Goal: Task Accomplishment & Management: Manage account settings

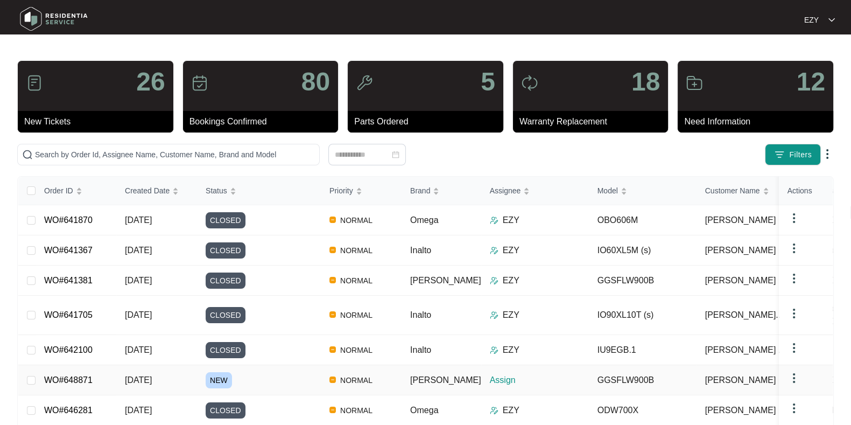
click at [273, 372] on div "NEW" at bounding box center [263, 380] width 115 height 16
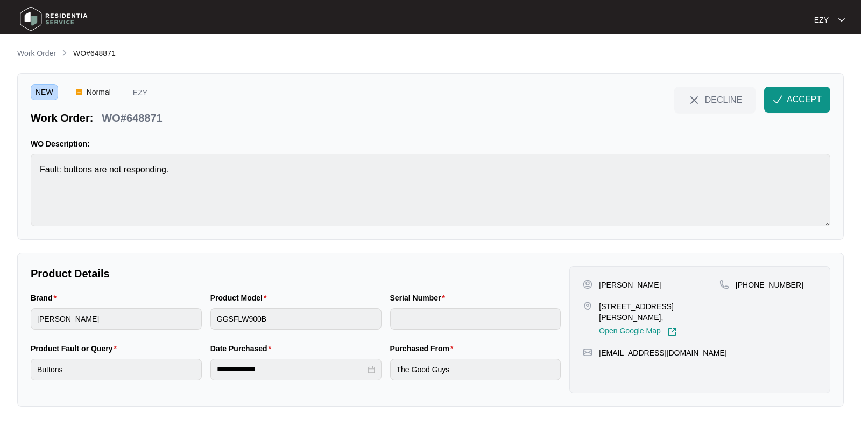
click at [124, 114] on p "WO#648871" at bounding box center [132, 117] width 60 height 15
copy div "WO#648871 DECLINE ACCEPT"
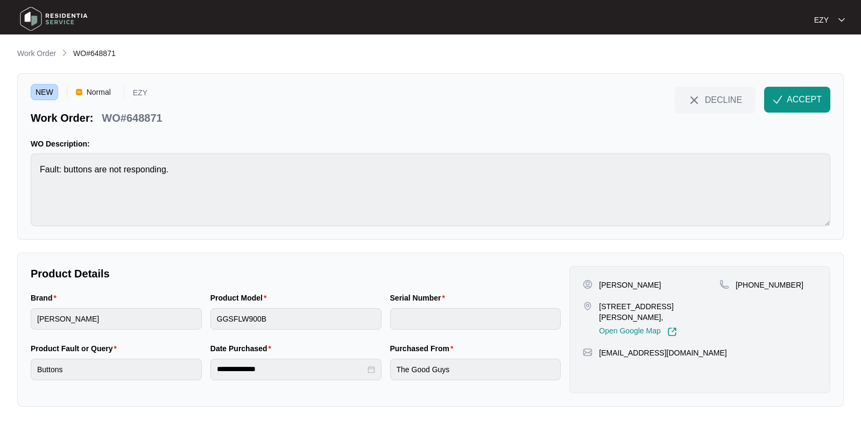
click at [614, 277] on div "[PERSON_NAME] [STREET_ADDRESS][PERSON_NAME], Open Google Map [PHONE_NUMBER] [EM…" at bounding box center [699, 329] width 261 height 127
copy p "[PERSON_NAME]"
click at [635, 309] on p "[STREET_ADDRESS][PERSON_NAME]," at bounding box center [659, 312] width 121 height 22
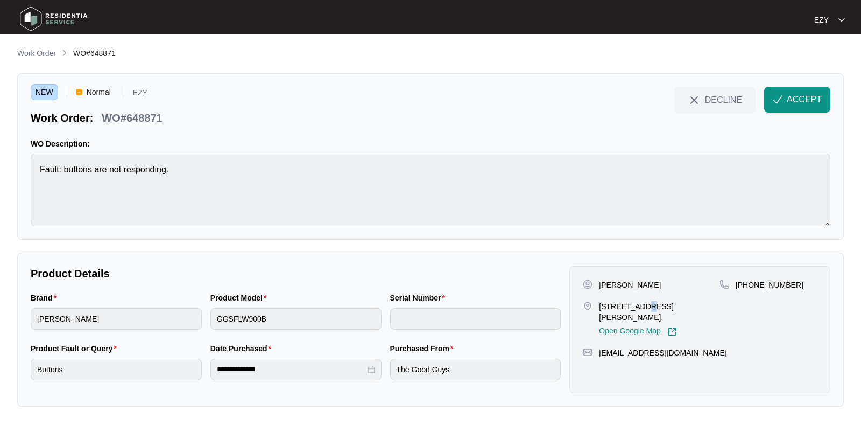
click at [635, 309] on p "[STREET_ADDRESS][PERSON_NAME]," at bounding box center [659, 312] width 121 height 22
copy p "[STREET_ADDRESS][PERSON_NAME],"
drag, startPoint x: 842, startPoint y: 302, endPoint x: 750, endPoint y: 302, distance: 92.0
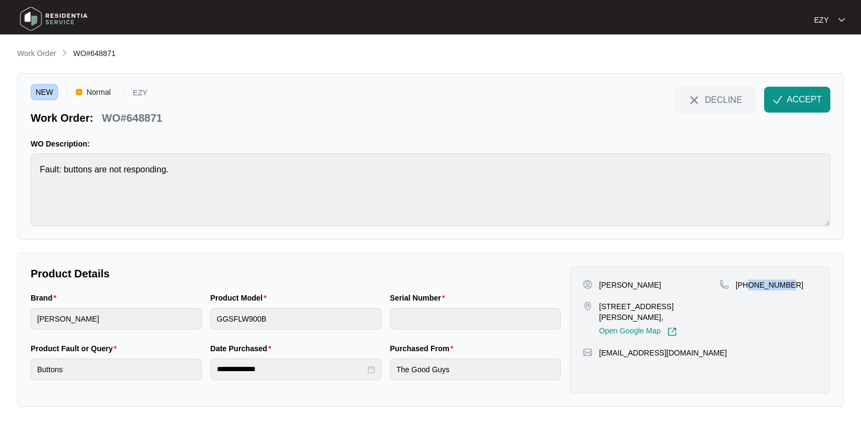
click at [750, 302] on div "**********" at bounding box center [430, 329] width 827 height 154
copy p "490427617"
click at [777, 98] on img "button" at bounding box center [778, 100] width 10 height 10
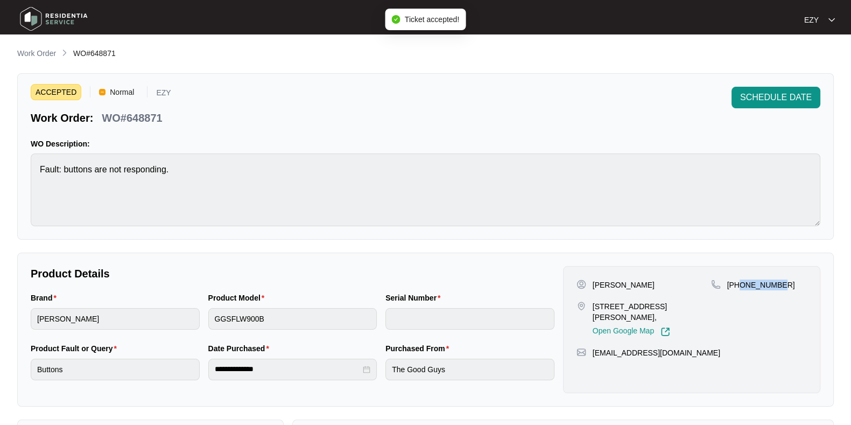
scroll to position [288, 0]
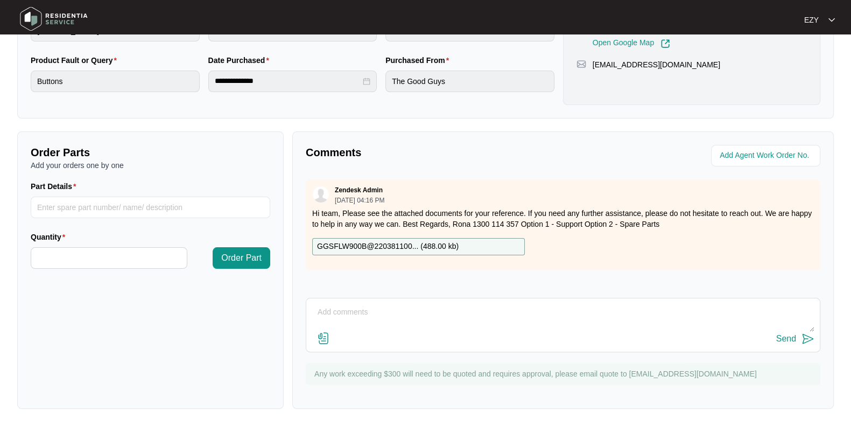
click at [479, 239] on div "GGSFLW900B@220381100... ( 488.00 kb )" at bounding box center [418, 246] width 213 height 17
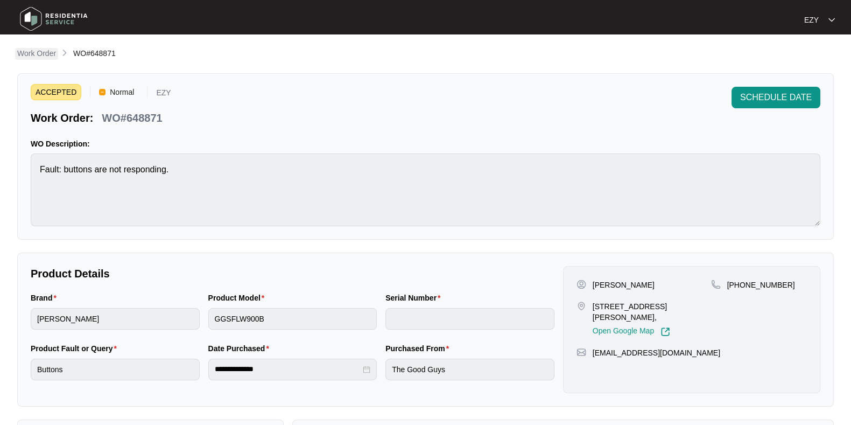
click at [38, 52] on p "Work Order" at bounding box center [36, 53] width 39 height 11
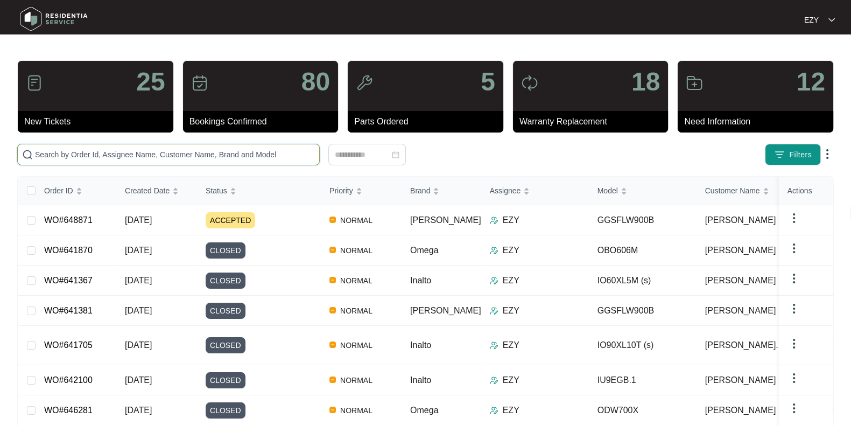
click at [232, 154] on input "text" at bounding box center [175, 155] width 280 height 12
paste input "647486"
click at [232, 154] on input "647486" at bounding box center [175, 155] width 280 height 12
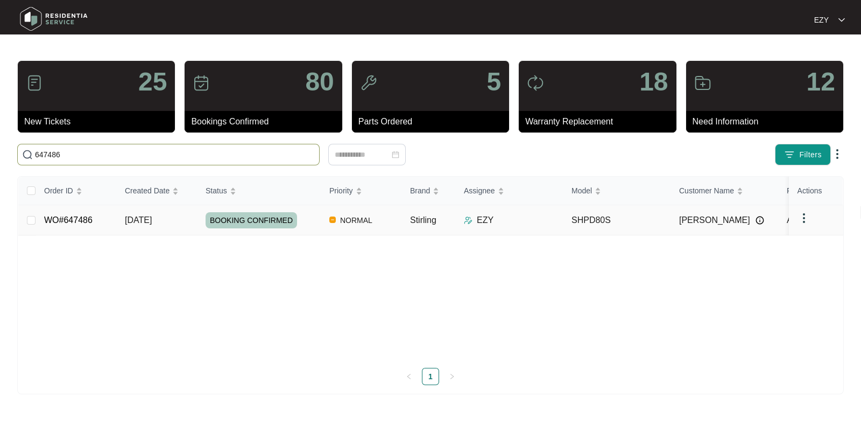
type input "647486"
click at [300, 227] on div "BOOKING CONFIRMED" at bounding box center [263, 220] width 115 height 16
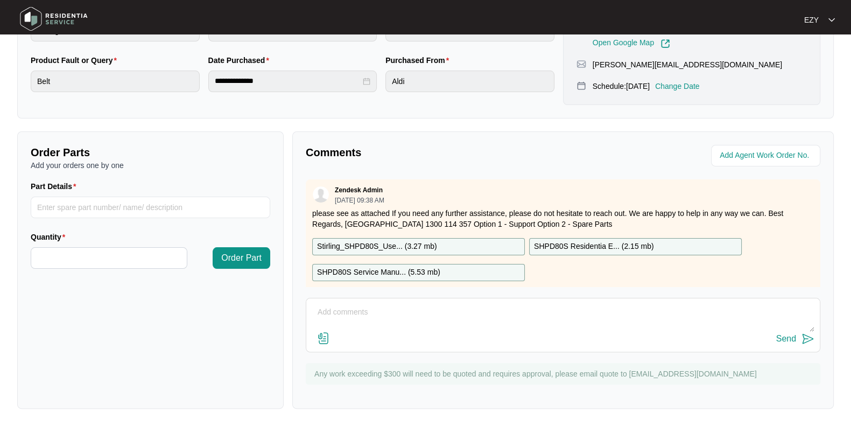
scroll to position [180, 0]
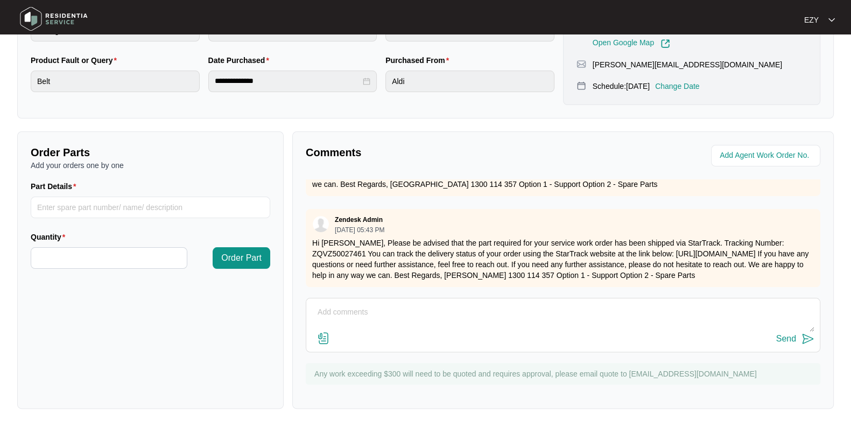
click at [455, 327] on textarea at bounding box center [563, 318] width 503 height 28
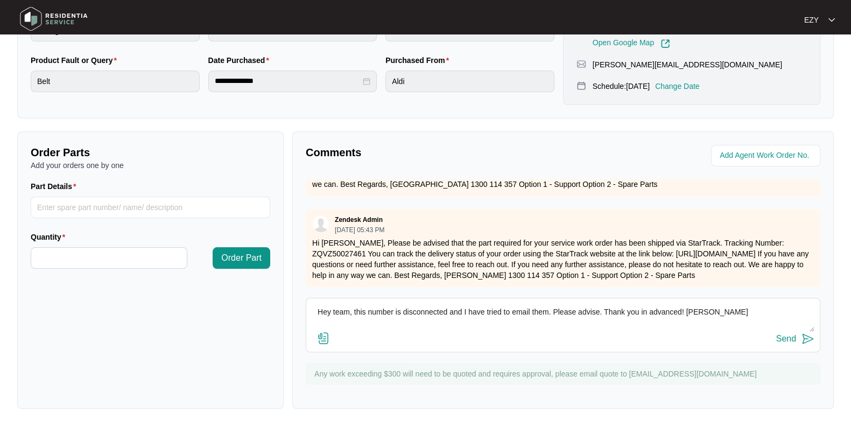
type textarea "Hey team, this number is disconnected and I have tried to email them. Please ad…"
click at [776, 334] on div "Send" at bounding box center [786, 339] width 20 height 10
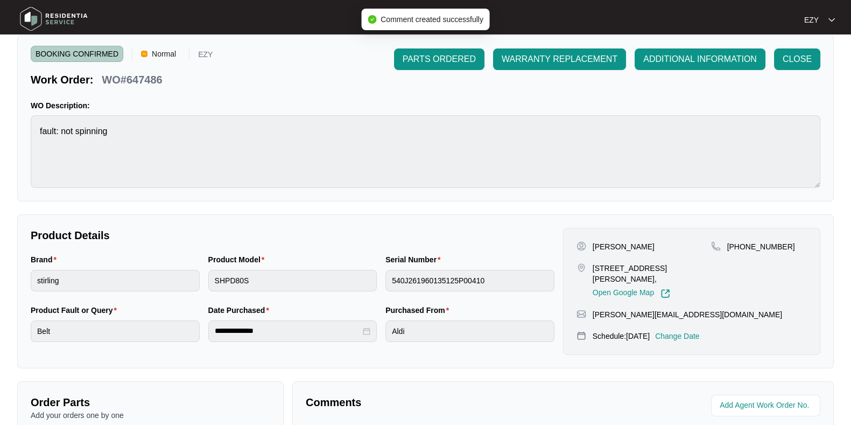
scroll to position [0, 0]
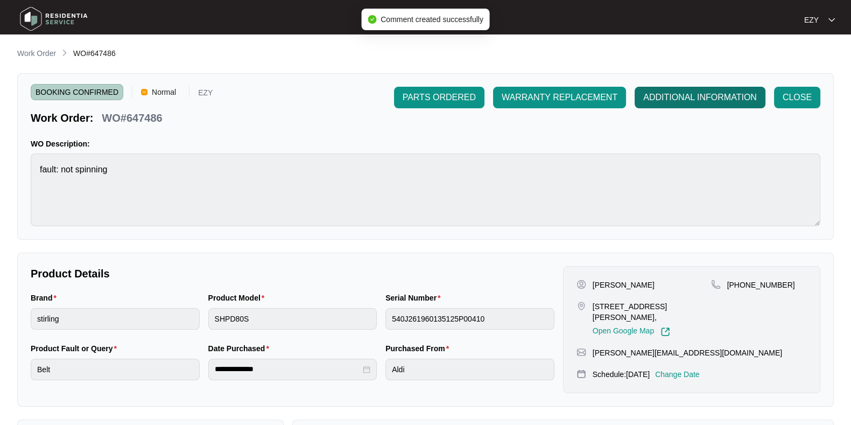
click at [663, 96] on span "ADDITIONAL INFORMATION" at bounding box center [700, 97] width 114 height 13
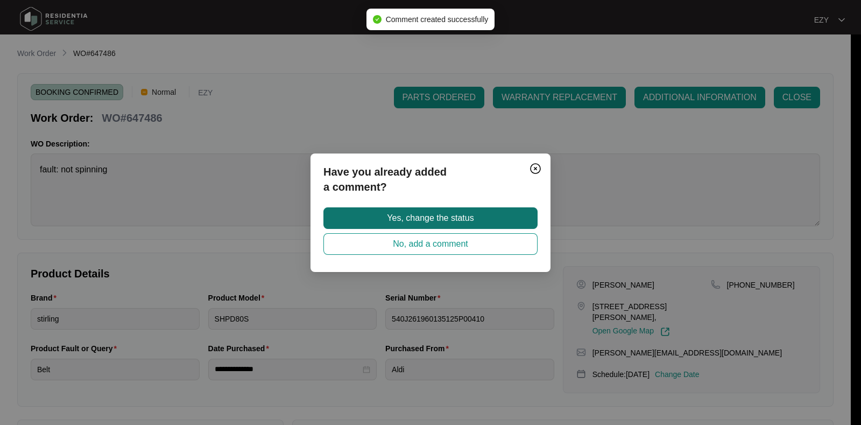
click at [451, 218] on span "Yes, change the status" at bounding box center [430, 218] width 87 height 13
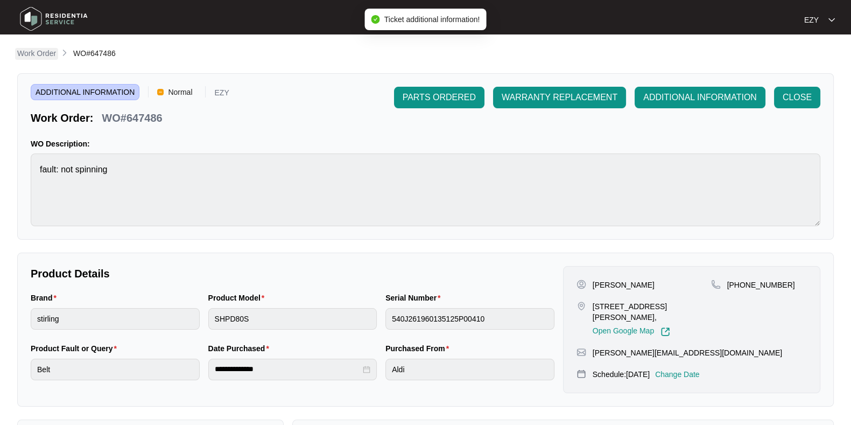
click at [52, 54] on p "Work Order" at bounding box center [36, 53] width 39 height 11
